Goal: Task Accomplishment & Management: Manage account settings

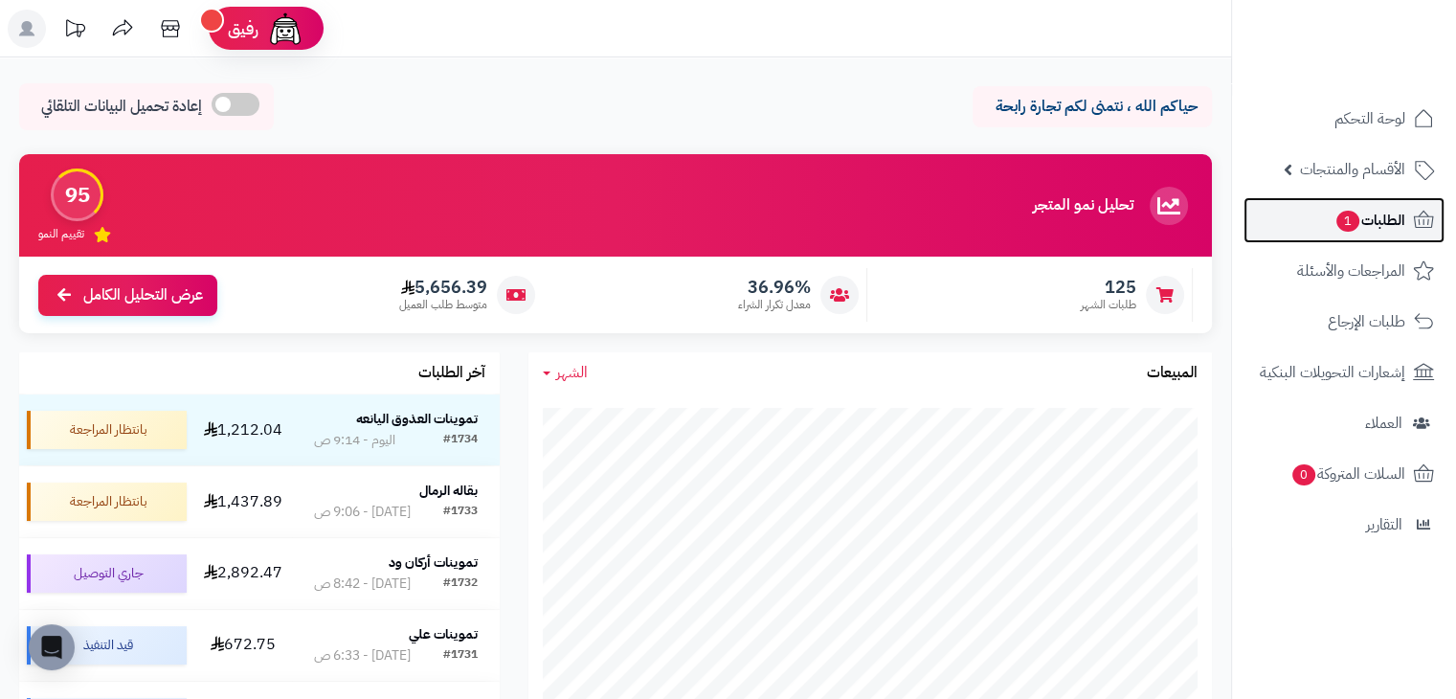
click at [1318, 204] on link "الطلبات 1" at bounding box center [1344, 220] width 201 height 46
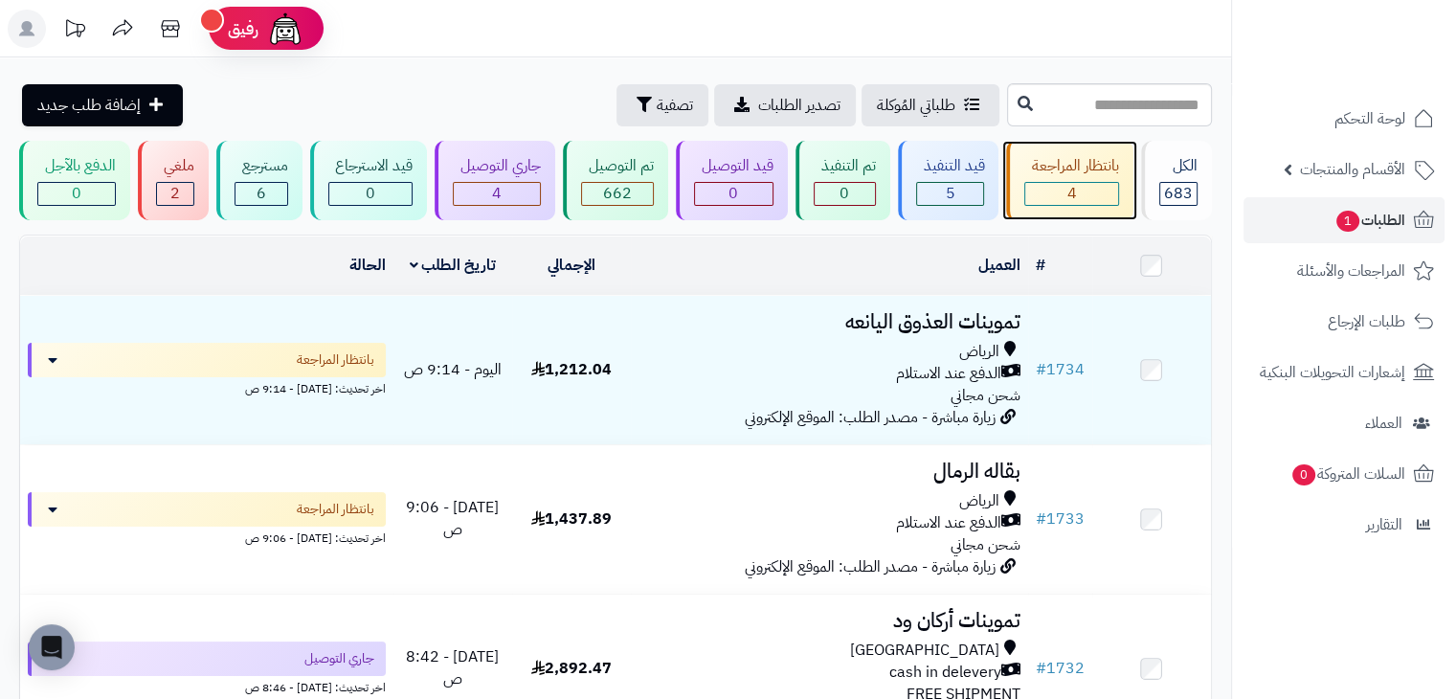
click at [1076, 198] on span "4" at bounding box center [1073, 193] width 10 height 23
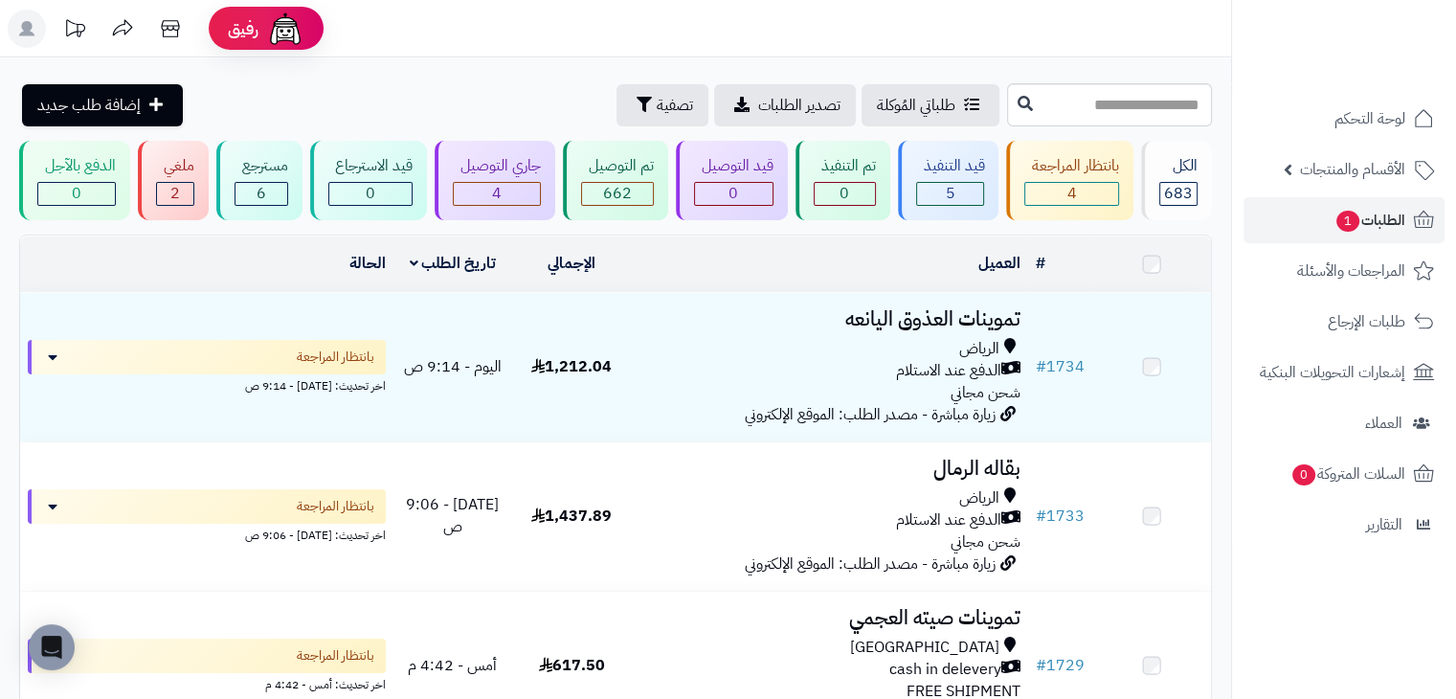
click at [465, 181] on div "جاري التوصيل 4" at bounding box center [495, 180] width 121 height 79
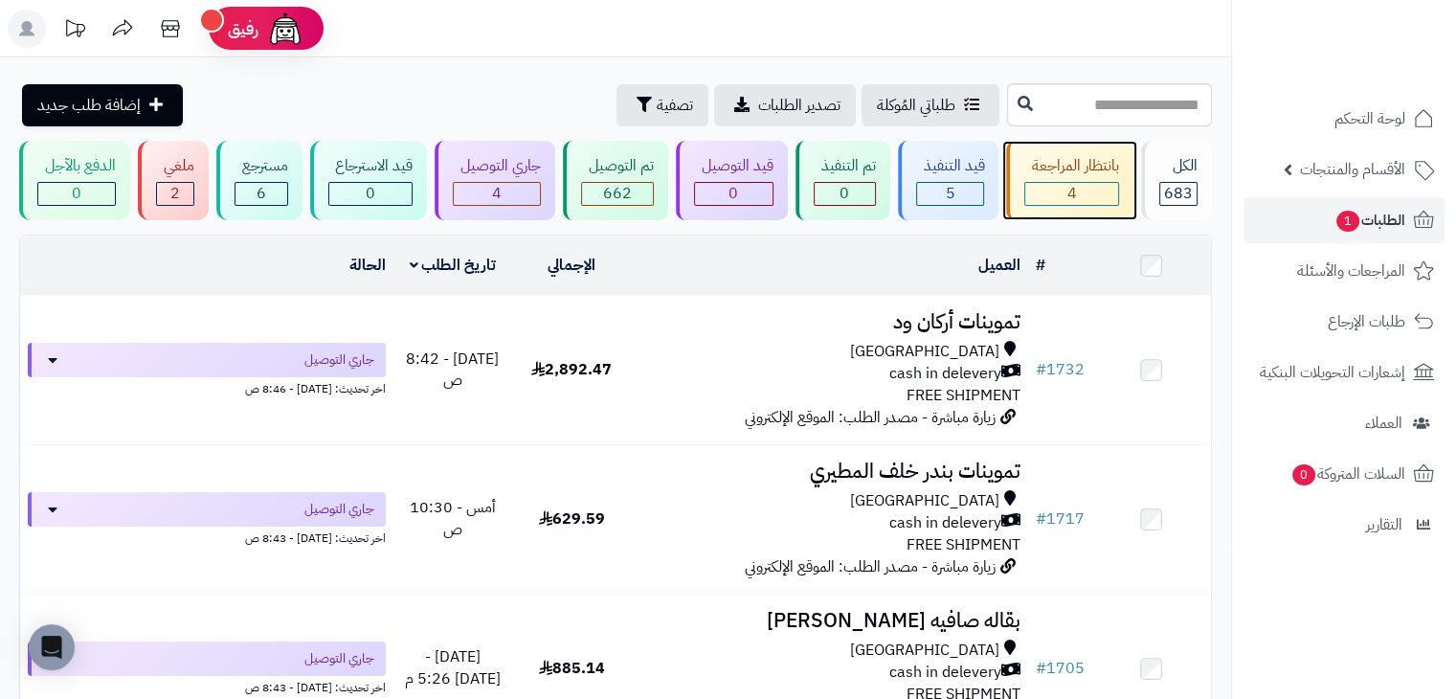
click at [1073, 184] on span "4" at bounding box center [1073, 193] width 10 height 23
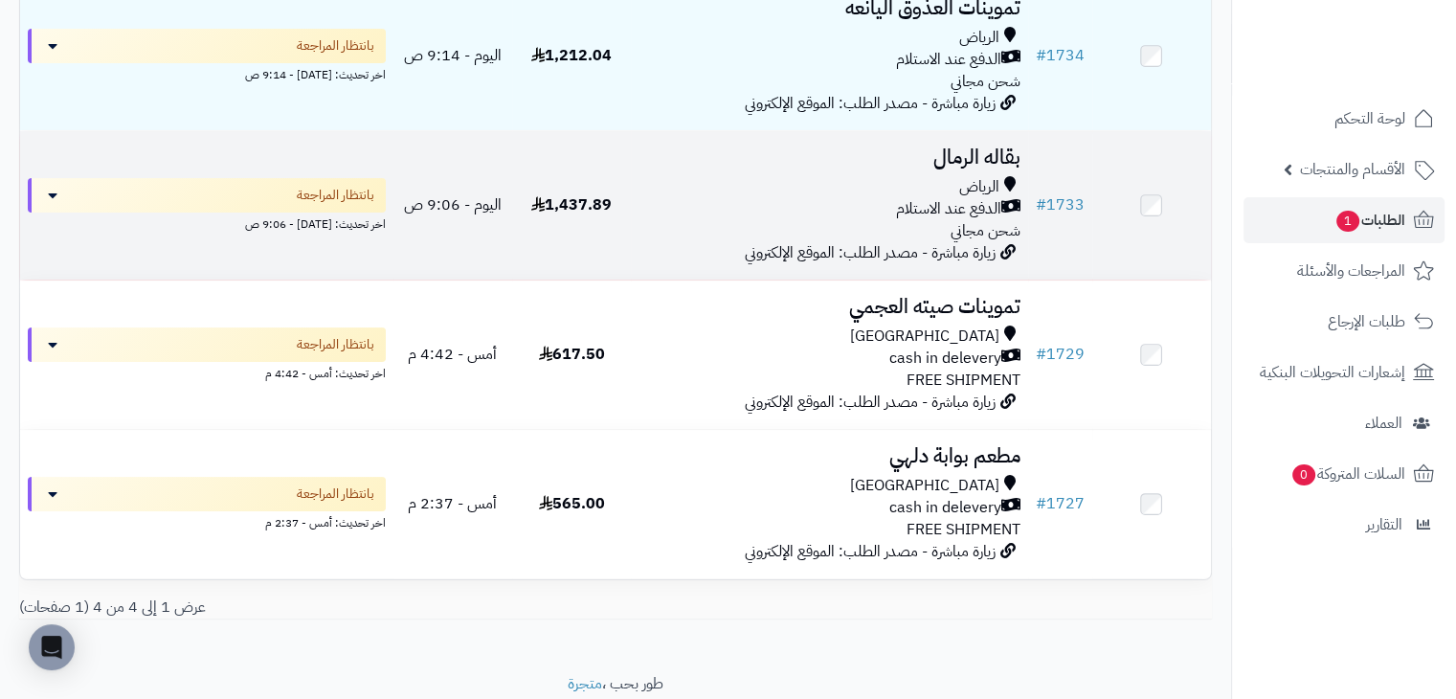
scroll to position [320, 0]
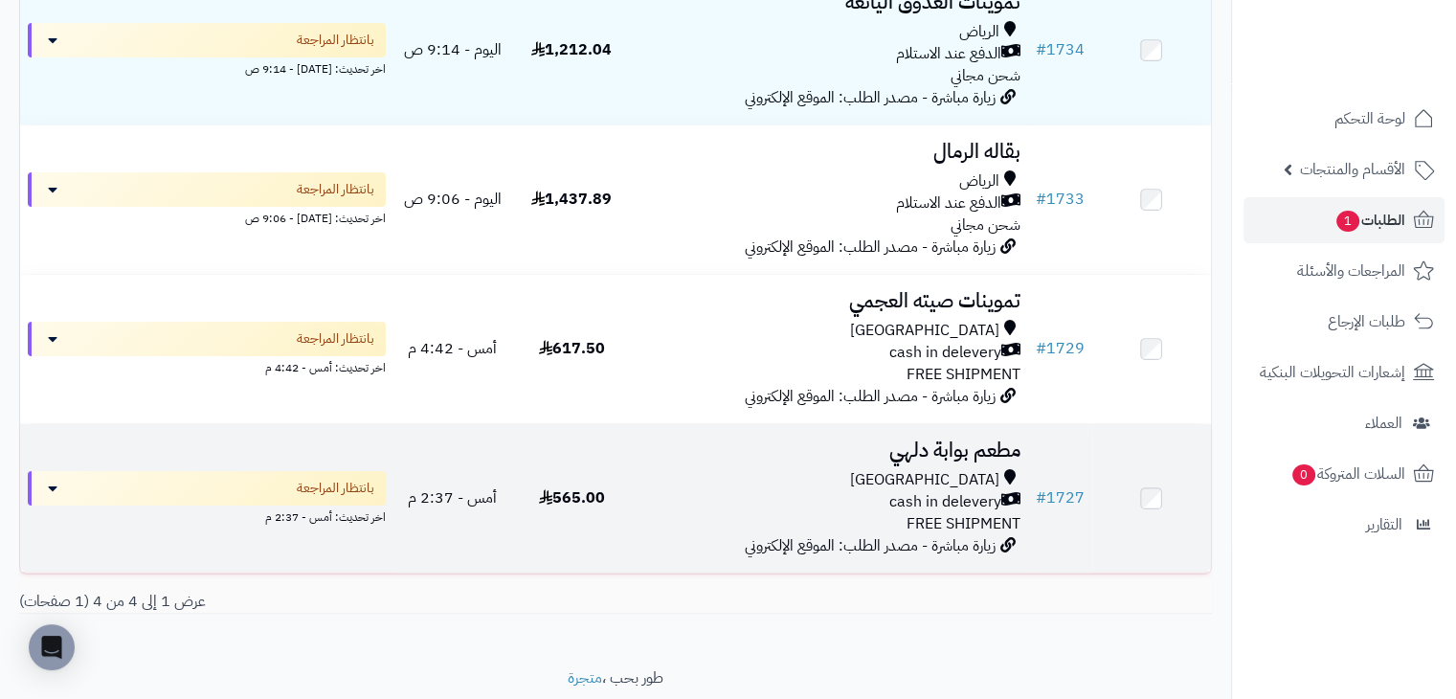
click at [701, 491] on div "cash in delevery" at bounding box center [829, 502] width 381 height 22
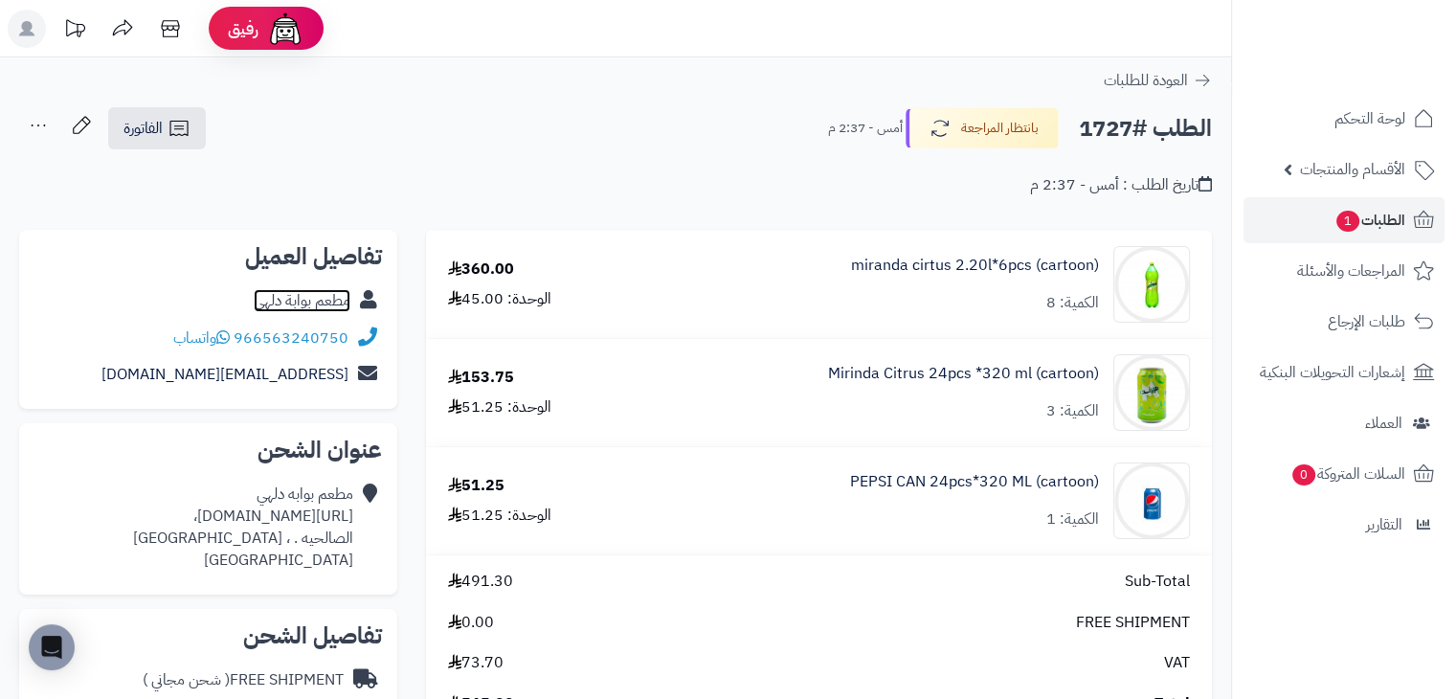
click at [313, 304] on link "مطعم بوابة دلهي" at bounding box center [302, 300] width 97 height 23
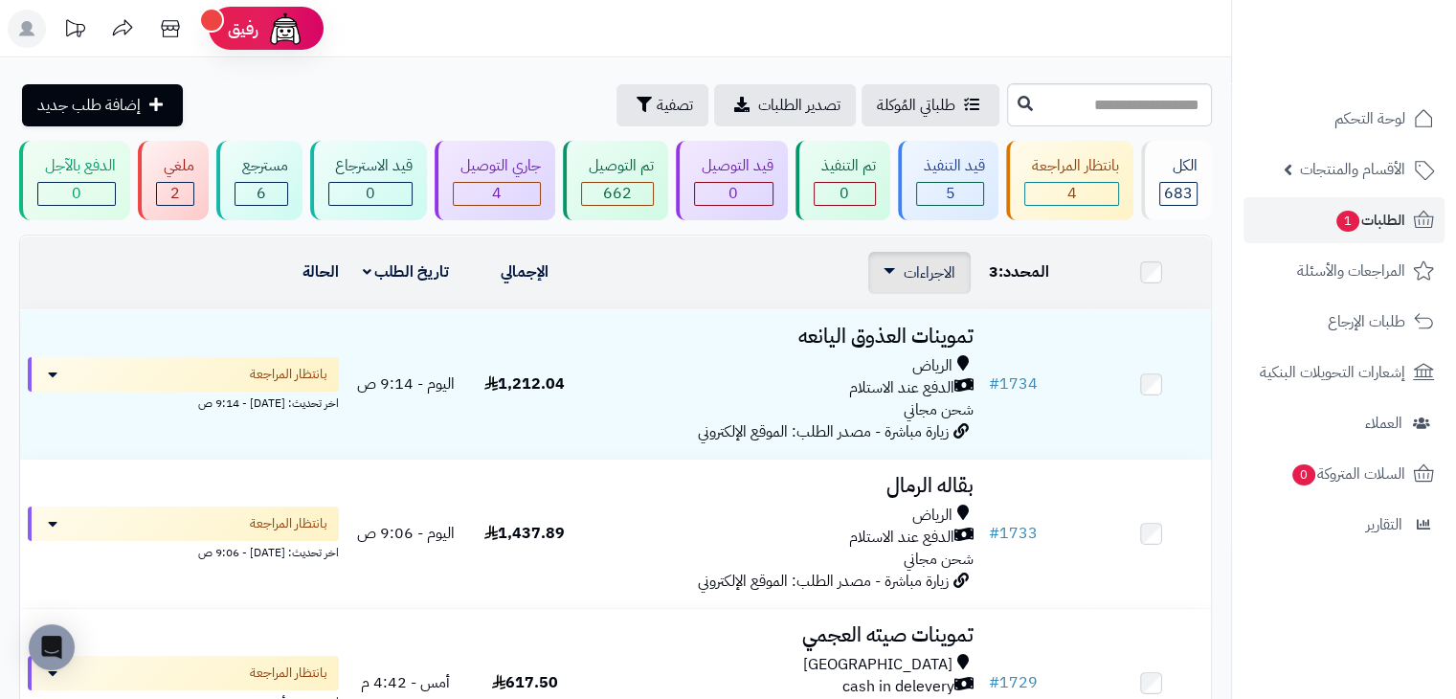
click at [916, 254] on div "الاجراءات تحديث حالة الطلبات تحضير الطلبات إصدار بوليصة الشحنة للطلب طباعة قائم…" at bounding box center [919, 273] width 102 height 42
click at [919, 275] on span "الاجراءات" at bounding box center [930, 272] width 52 height 23
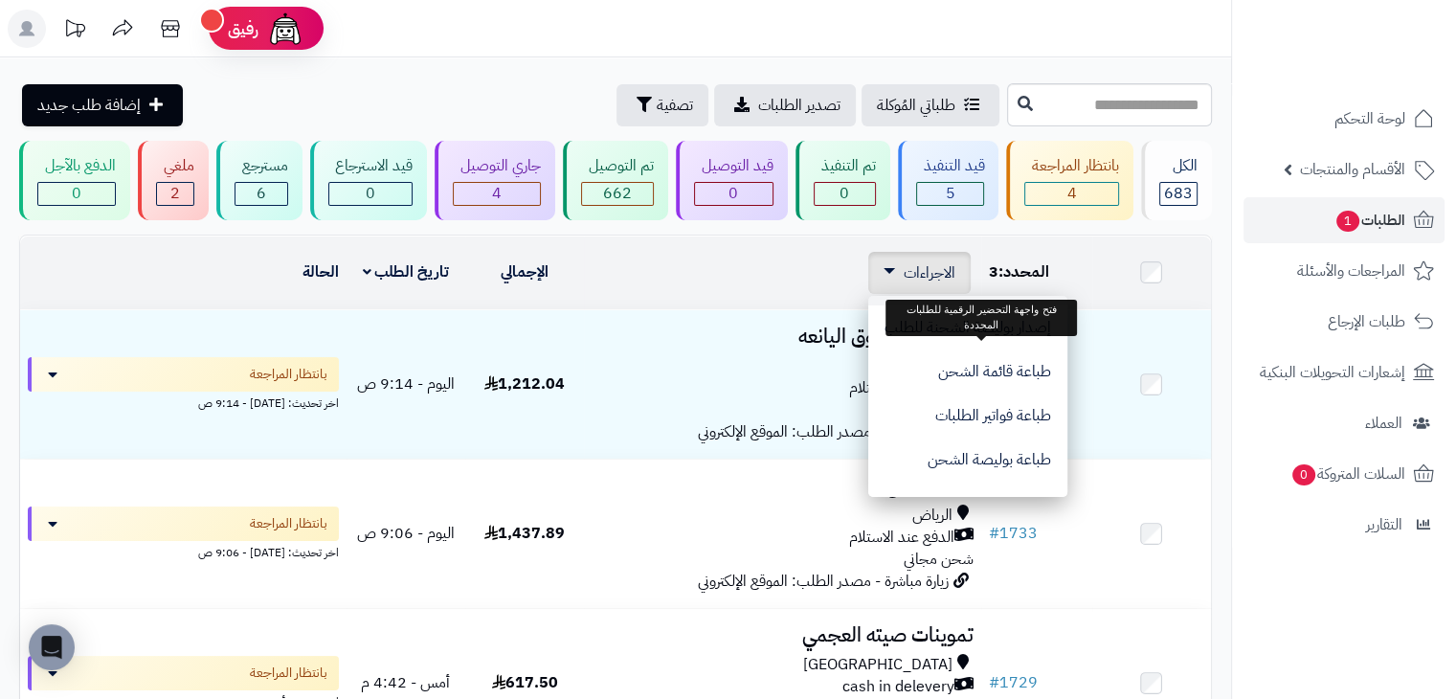
scroll to position [88, 0]
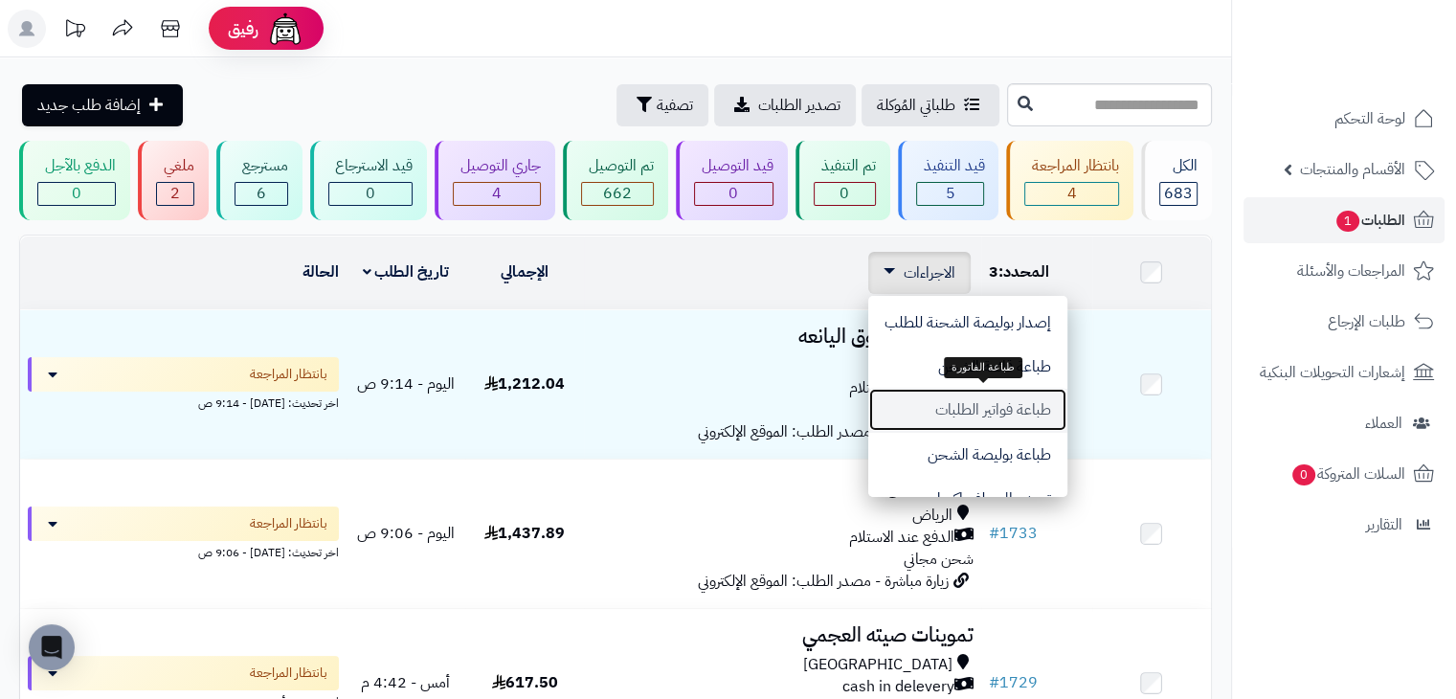
click at [949, 404] on button "طباعة فواتير الطلبات" at bounding box center [967, 410] width 199 height 44
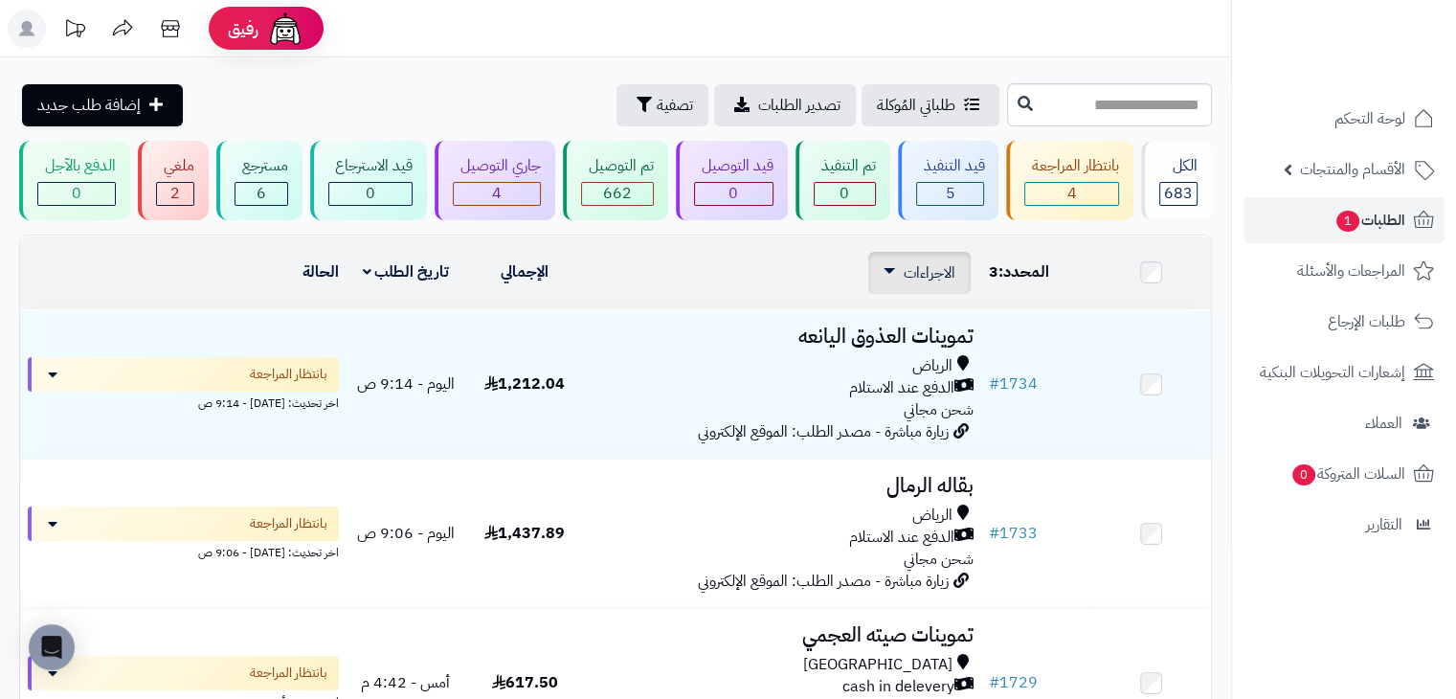
click at [916, 269] on span "الاجراءات" at bounding box center [930, 272] width 52 height 23
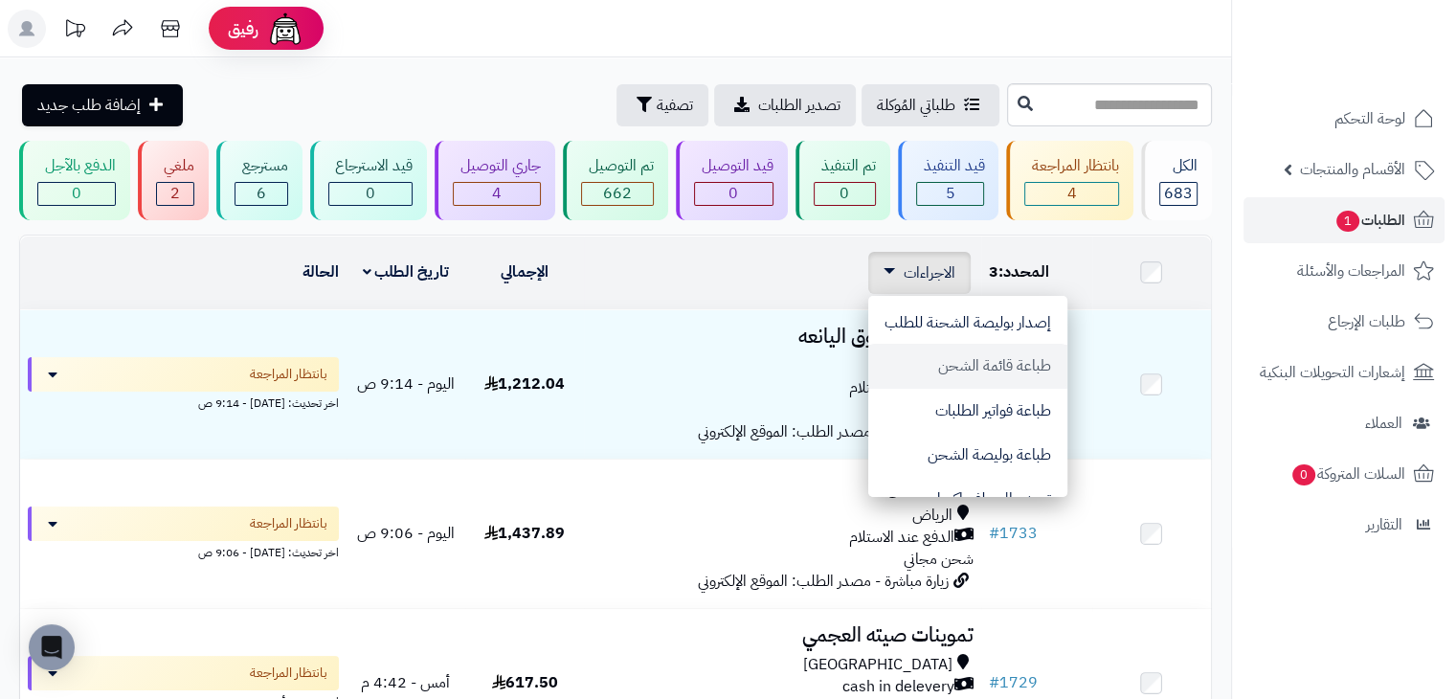
scroll to position [0, 0]
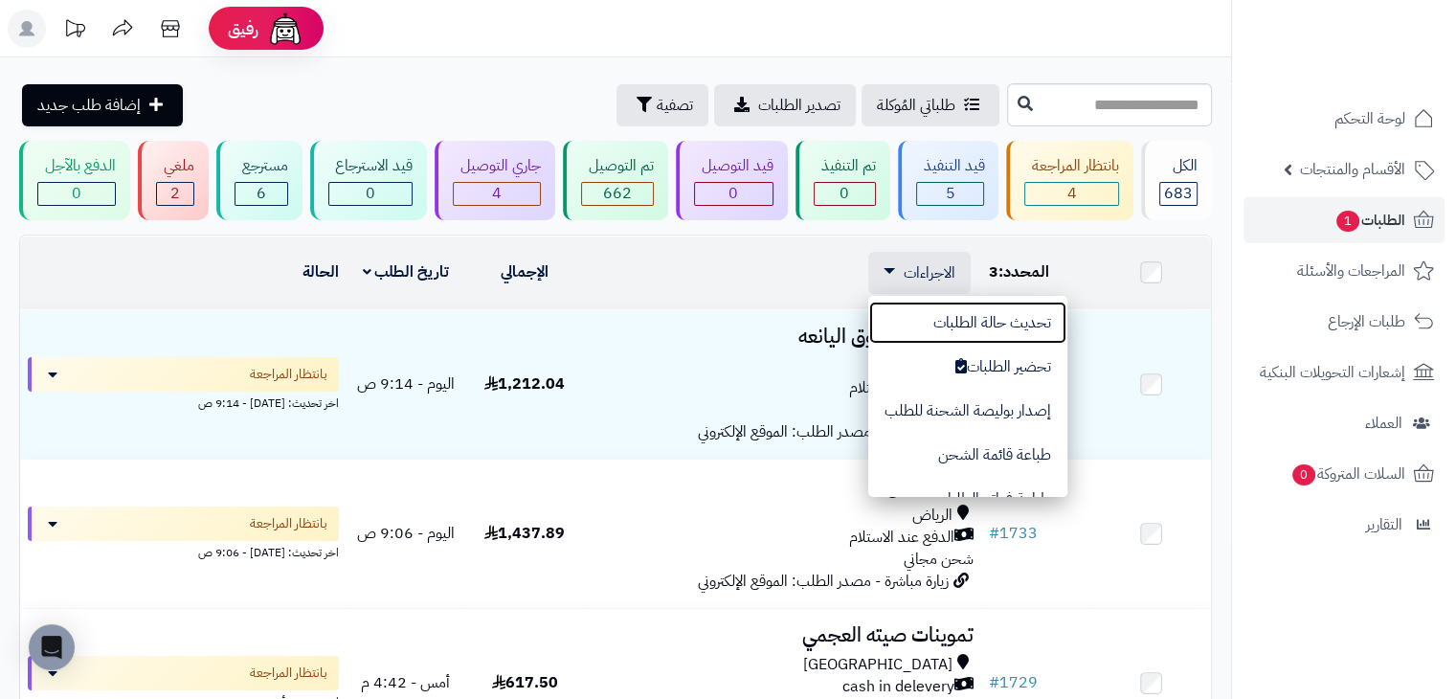
click at [972, 327] on button "تحديث حالة الطلبات" at bounding box center [967, 323] width 199 height 44
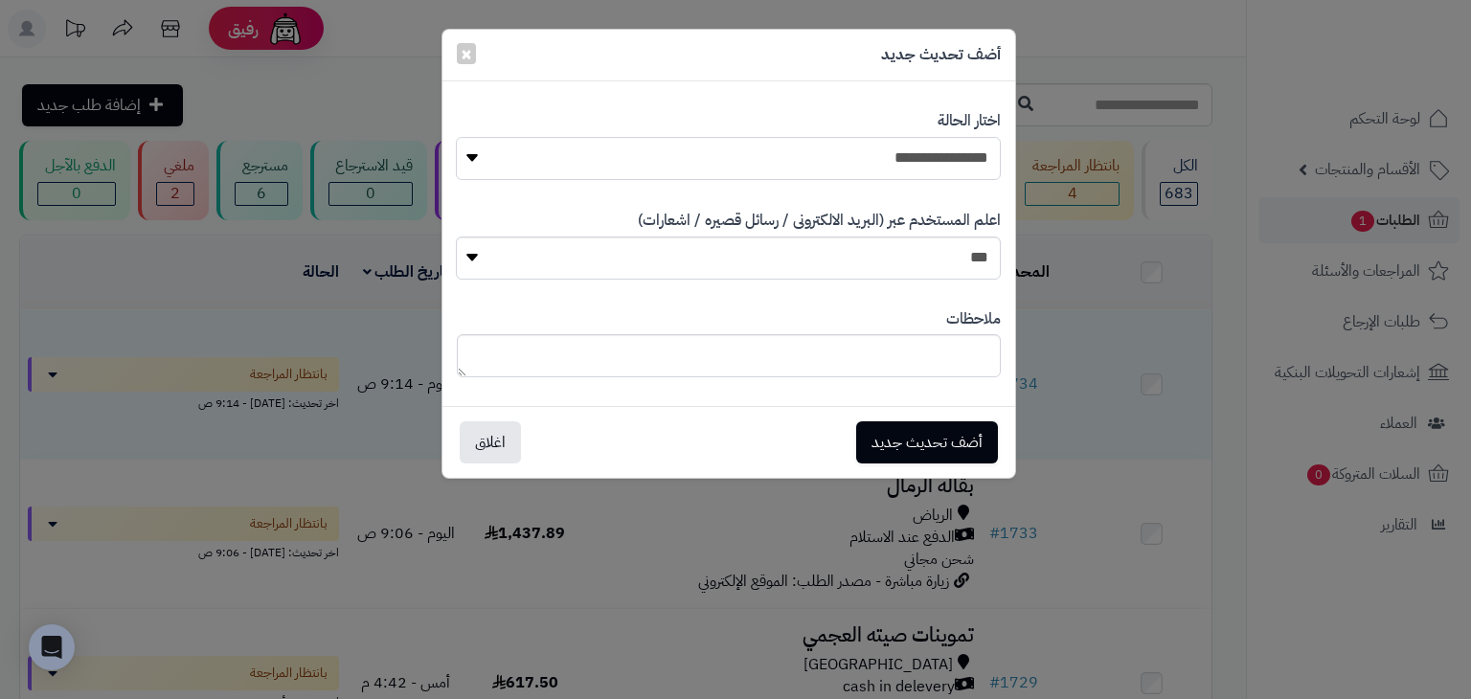
click at [975, 158] on select "**********" at bounding box center [728, 158] width 544 height 43
select select "*"
click at [456, 137] on select "**********" at bounding box center [728, 158] width 544 height 43
click at [927, 434] on button "أضف تحديث جديد" at bounding box center [927, 441] width 142 height 42
